Goal: Task Accomplishment & Management: Manage account settings

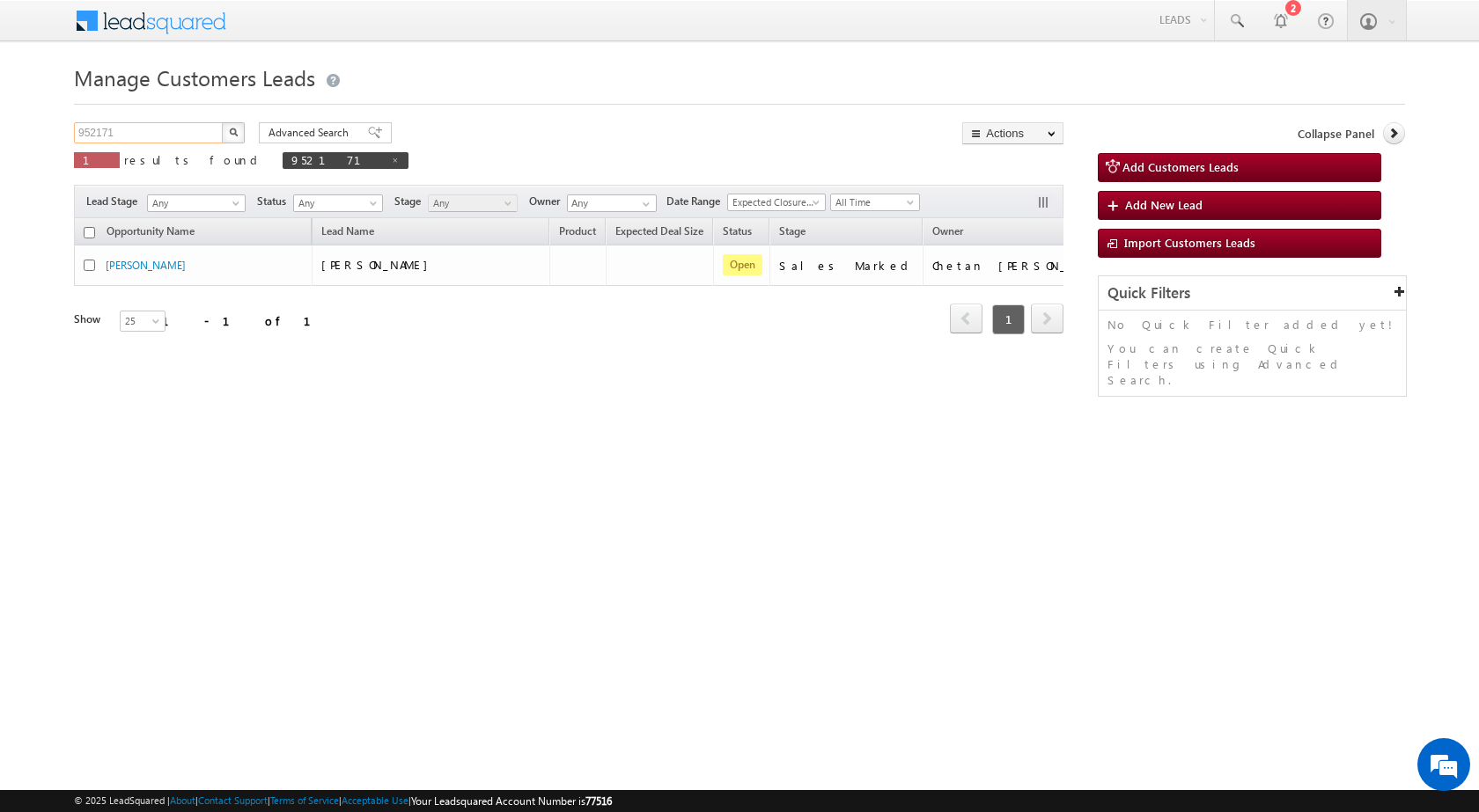
click at [83, 127] on input "952171" at bounding box center [149, 133] width 151 height 21
paste input "61794"
type input "961794"
click at [222, 123] on button "button" at bounding box center [234, 133] width 23 height 21
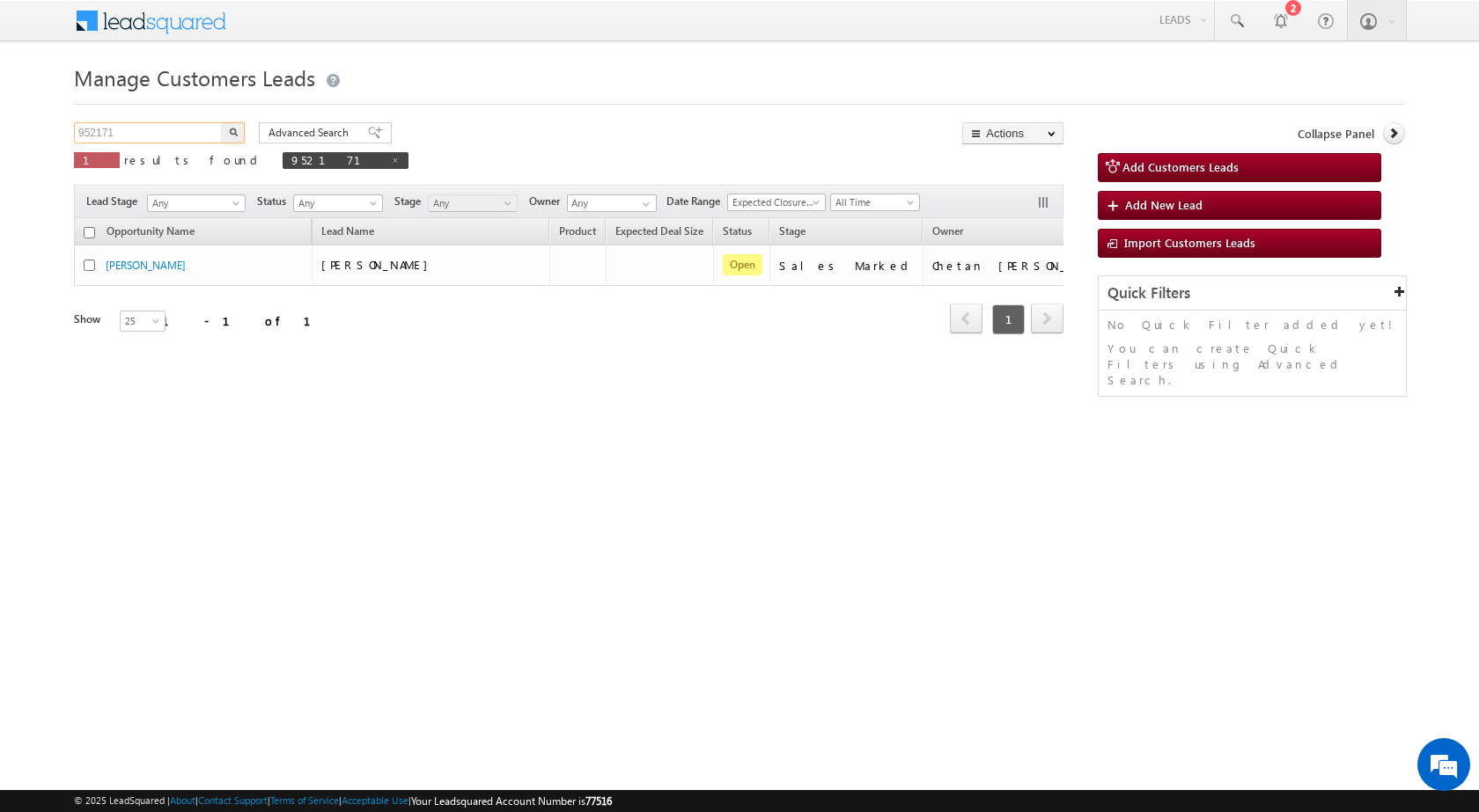
drag, startPoint x: 118, startPoint y: 142, endPoint x: 23, endPoint y: 153, distance: 95.6
click at [23, 153] on body "Menu [PERSON_NAME] sitar a6@ks erve." at bounding box center [740, 249] width 1479 height 499
paste input "61794"
type input "961794"
click at [222, 123] on button "button" at bounding box center [234, 133] width 23 height 21
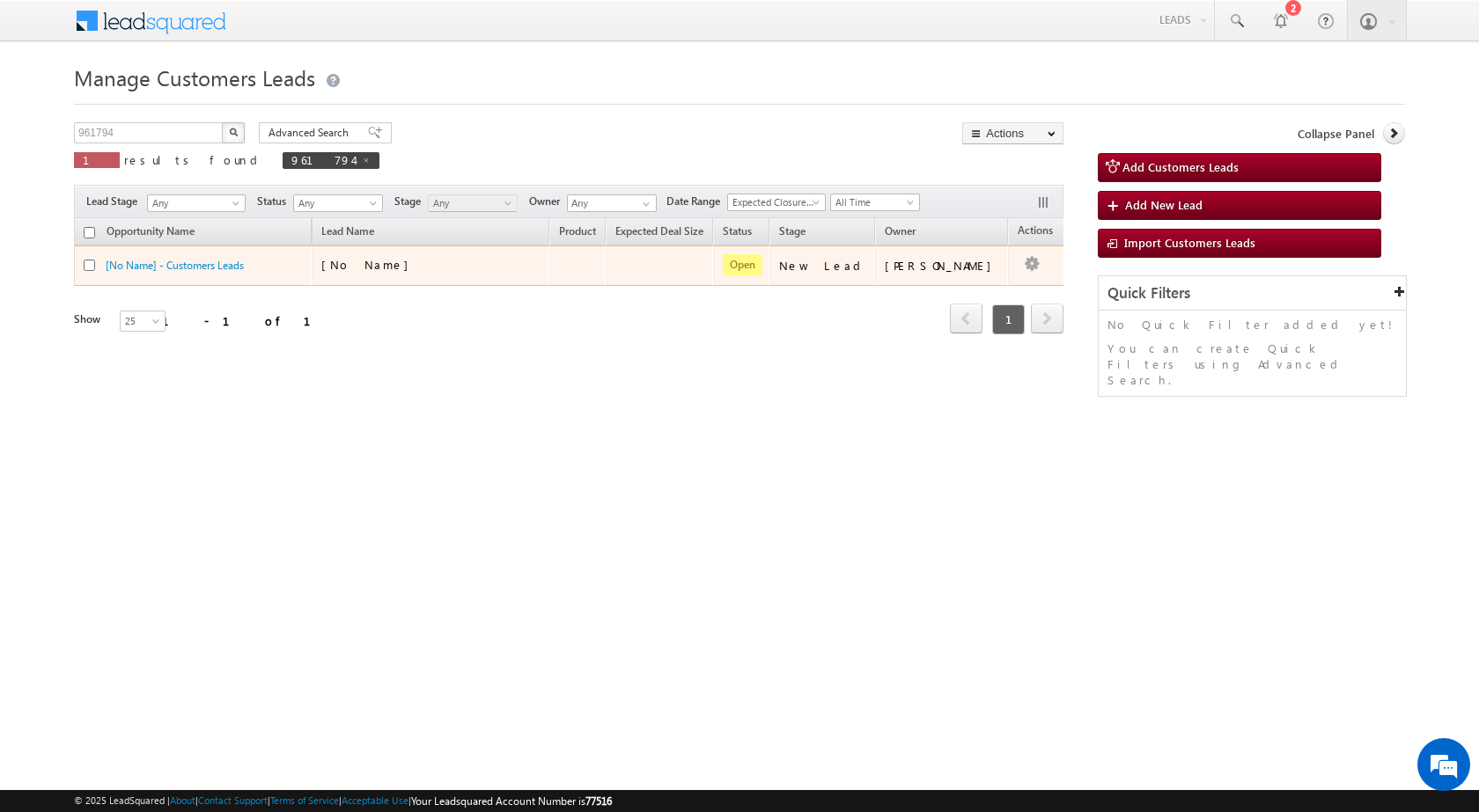
click at [979, 276] on td "[PERSON_NAME]" at bounding box center [941, 265] width 133 height 41
click at [989, 284] on link "Edit" at bounding box center [996, 288] width 88 height 21
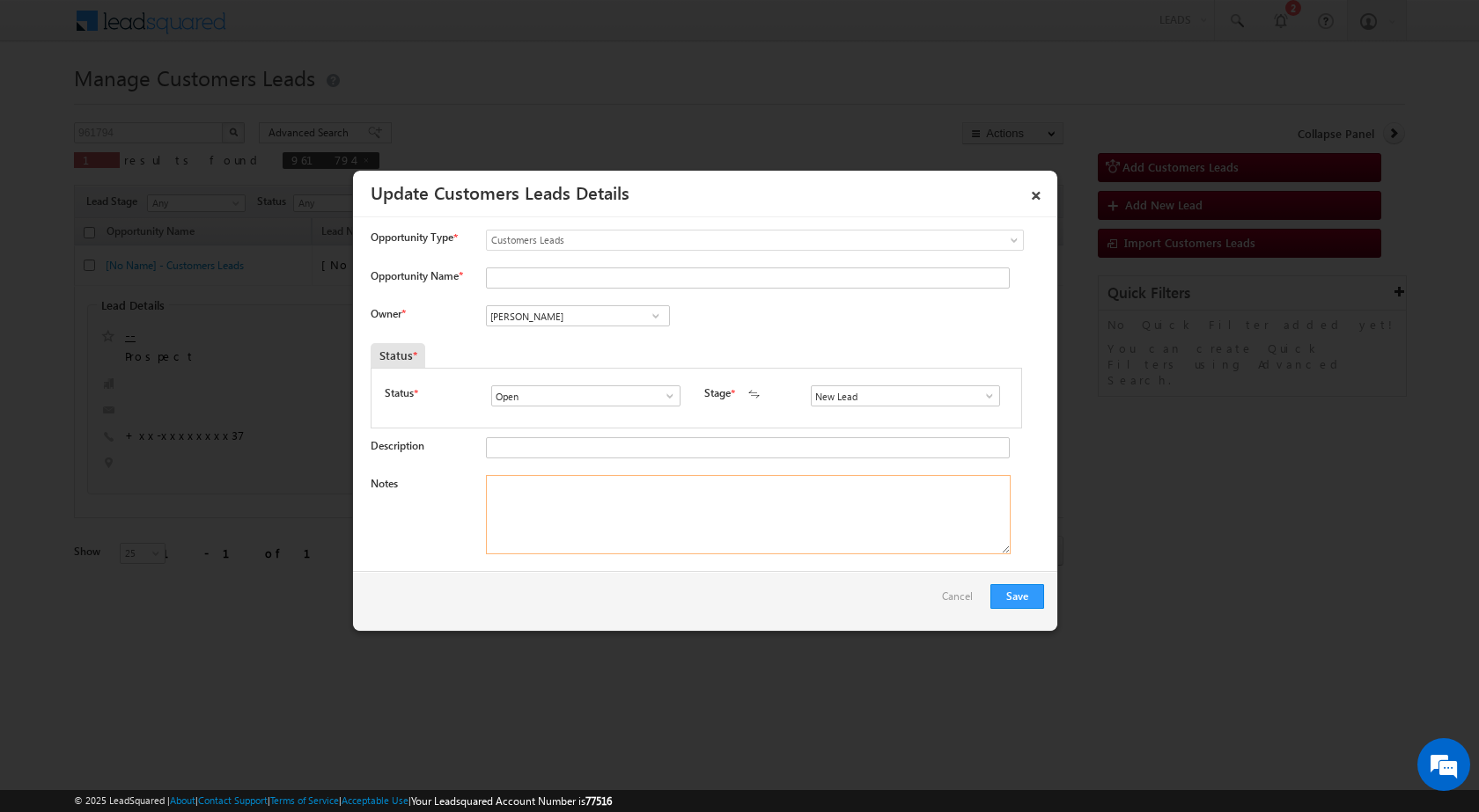
click at [697, 529] on textarea "Notes" at bounding box center [747, 513] width 524 height 79
paste textarea "961794 / [PERSON_NAME] / 9896270037 / HOME PURCHASE / 123106 TO REWARI / PV - 4…"
type textarea "961794 / [PERSON_NAME] / 9896270037 / HOME PURCHASE / 123106 TO REWARI / PV - 4…"
click at [984, 394] on span at bounding box center [990, 396] width 18 height 14
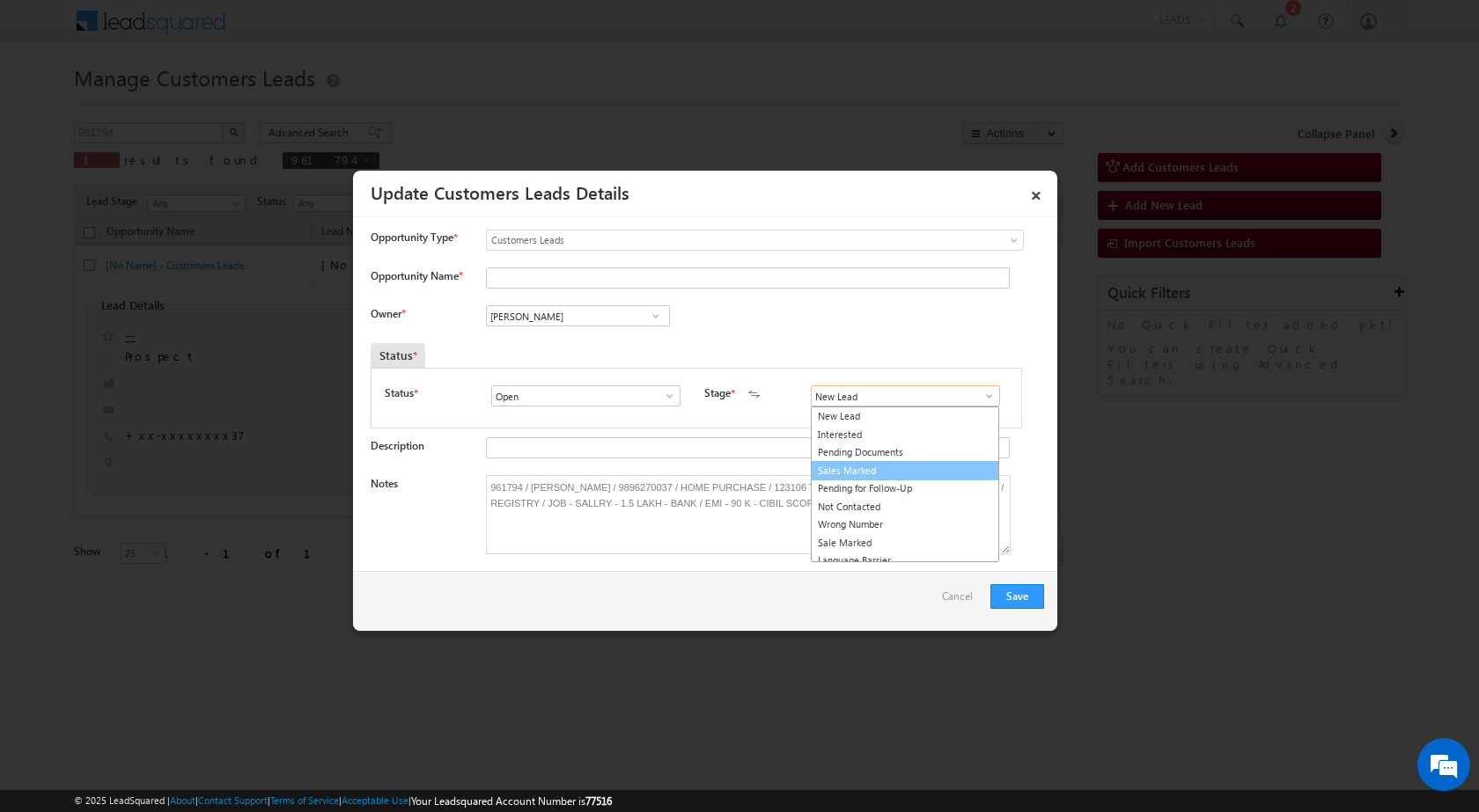
click at [885, 472] on link "Sales Marked" at bounding box center [905, 471] width 189 height 20
type input "Sales Marked"
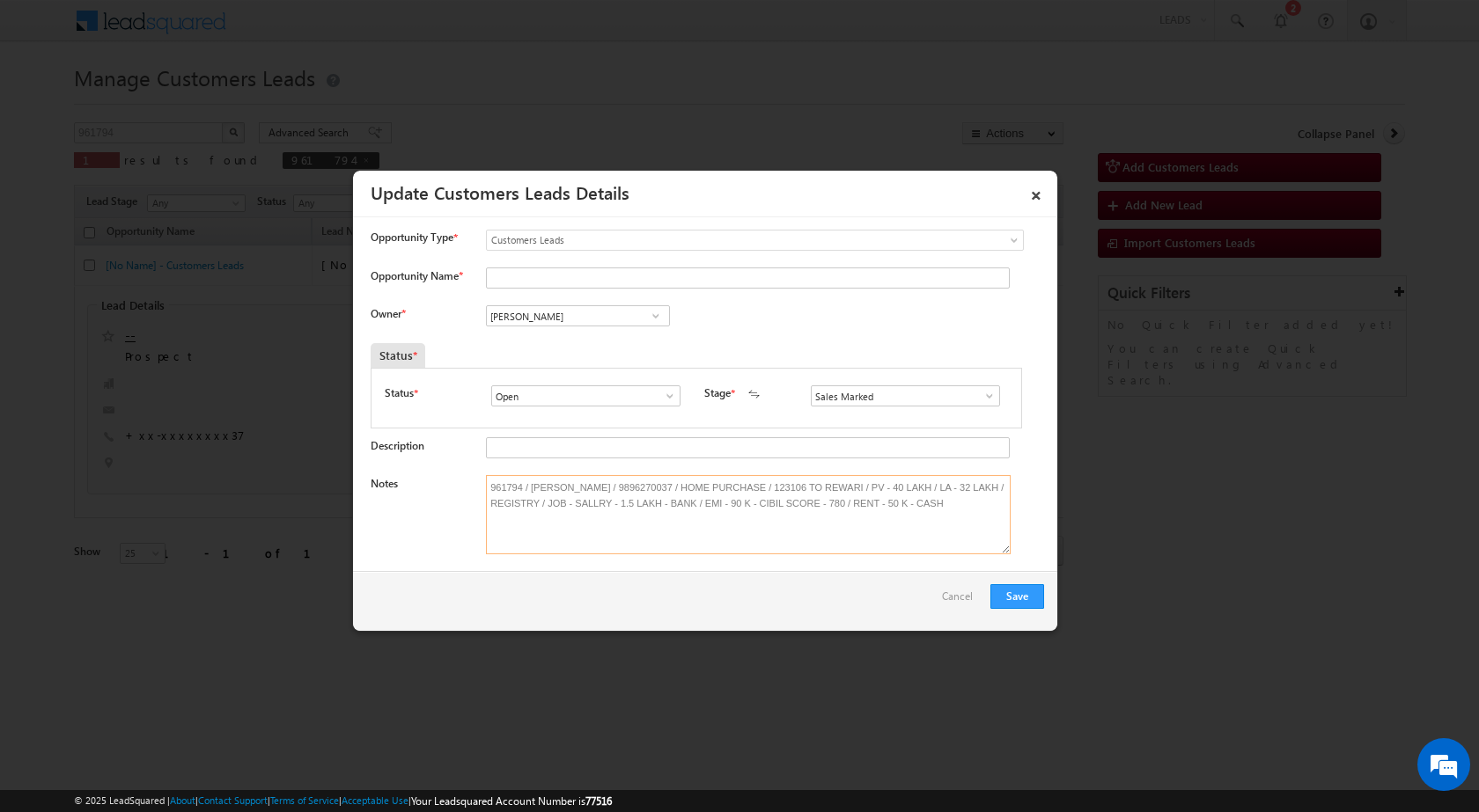
drag, startPoint x: 528, startPoint y: 480, endPoint x: 596, endPoint y: 466, distance: 69.4
click at [559, 280] on input "Opportunity Name *" at bounding box center [747, 278] width 523 height 21
paste input "[PERSON_NAME]"
type input "[PERSON_NAME]"
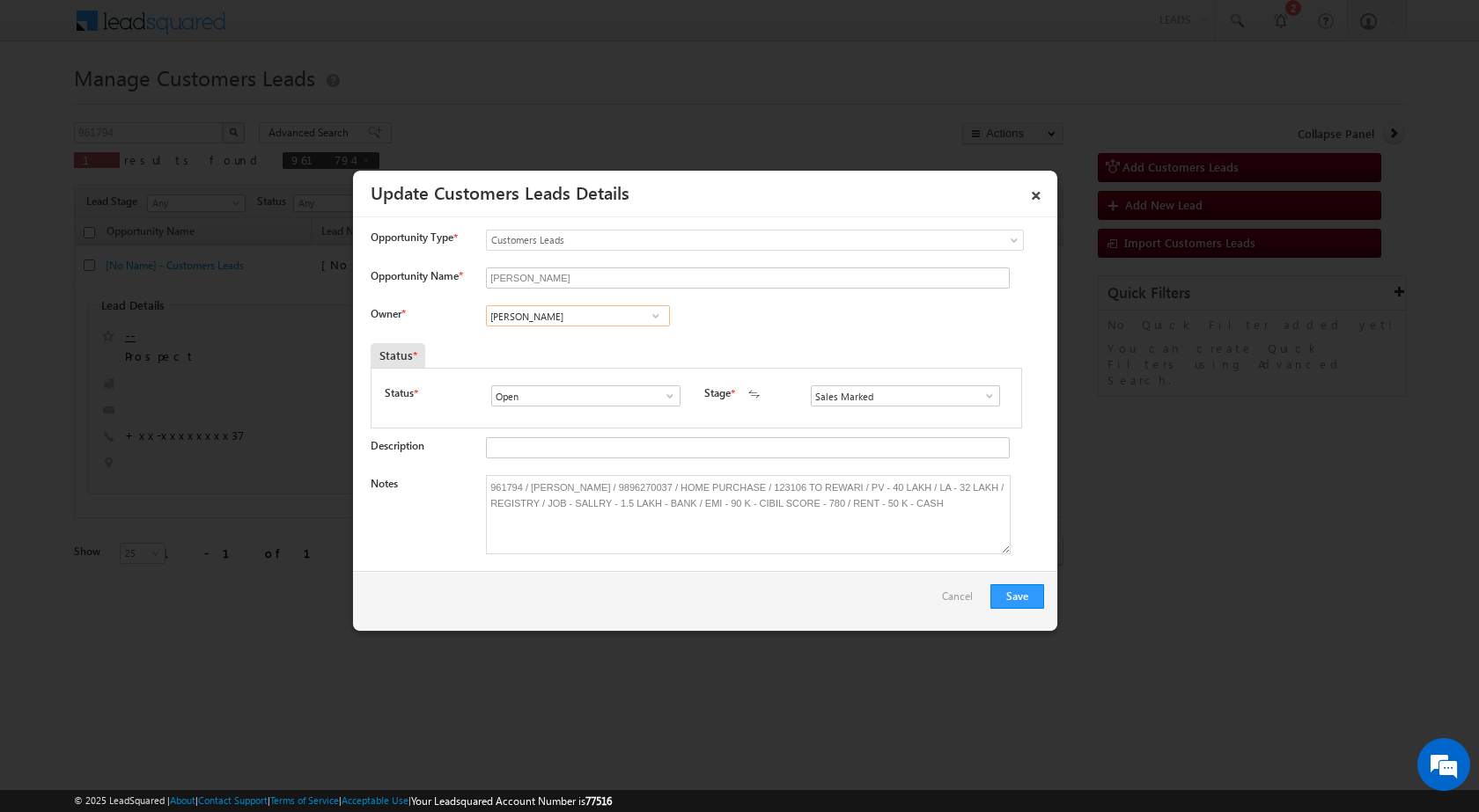
click at [549, 308] on input "[PERSON_NAME]" at bounding box center [577, 316] width 184 height 21
paste input "[PERSON_NAME][EMAIL_ADDRESS][PERSON_NAME][DOMAIN_NAME]"
click at [560, 344] on span "[PERSON_NAME][EMAIL_ADDRESS][PERSON_NAME][DOMAIN_NAME]" at bounding box center [572, 351] width 159 height 14
type input "[PERSON_NAME]"
click at [1025, 598] on button "Save" at bounding box center [1017, 596] width 54 height 24
